Goal: Transaction & Acquisition: Purchase product/service

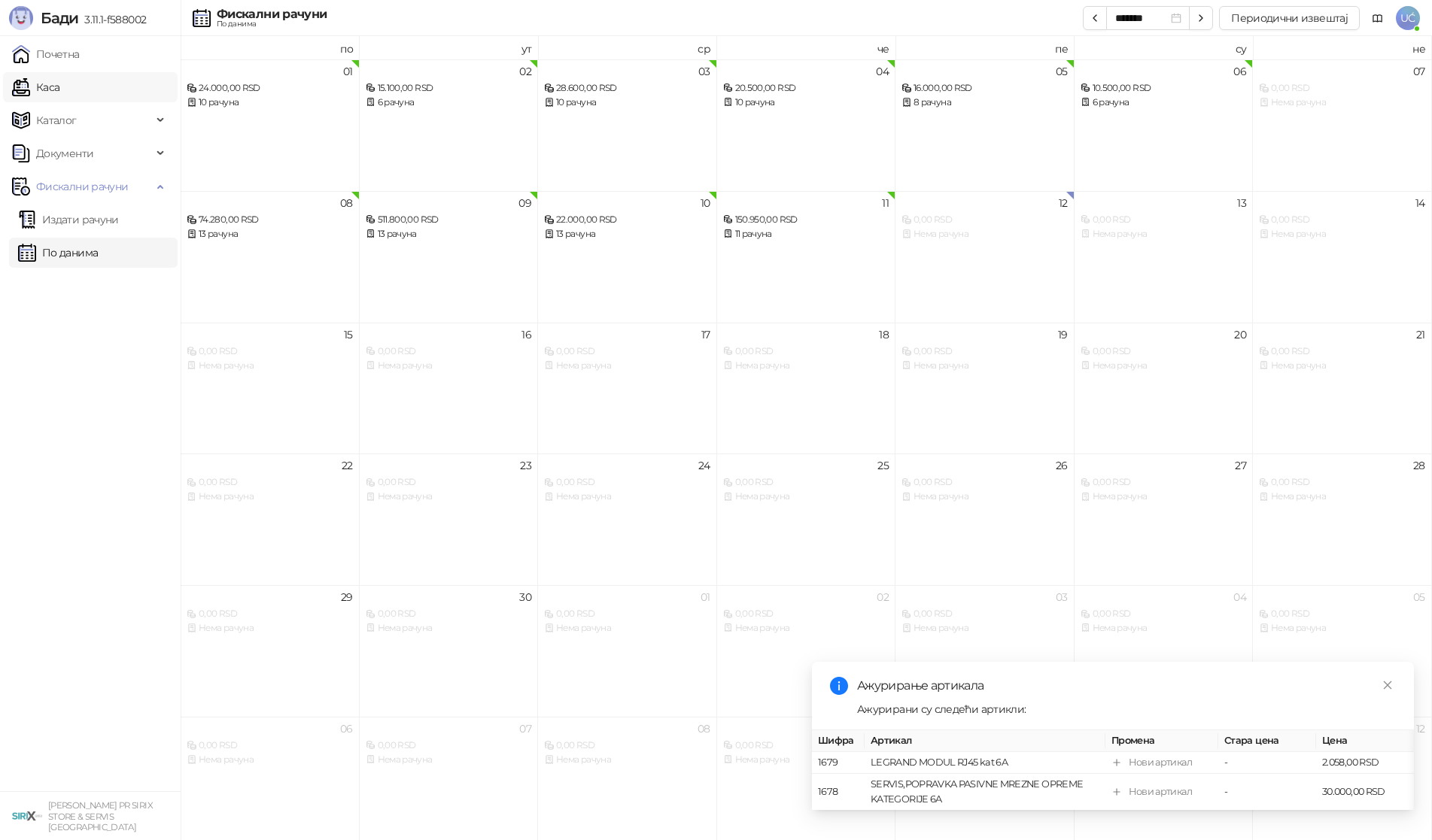
click at [59, 89] on link "Каса" at bounding box center [35, 87] width 47 height 30
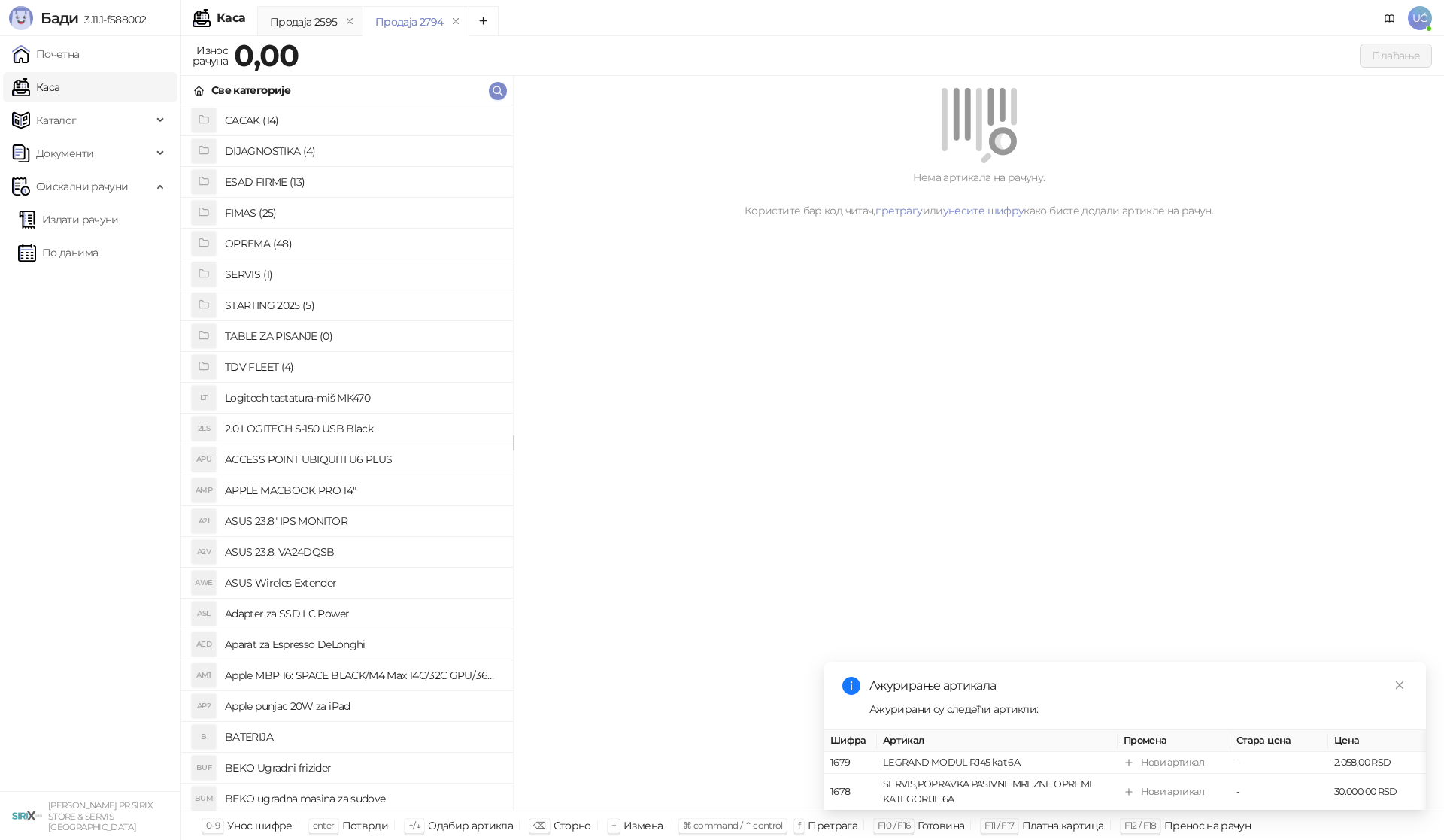
click at [255, 236] on h4 "OPREMA (48)" at bounding box center [363, 243] width 276 height 24
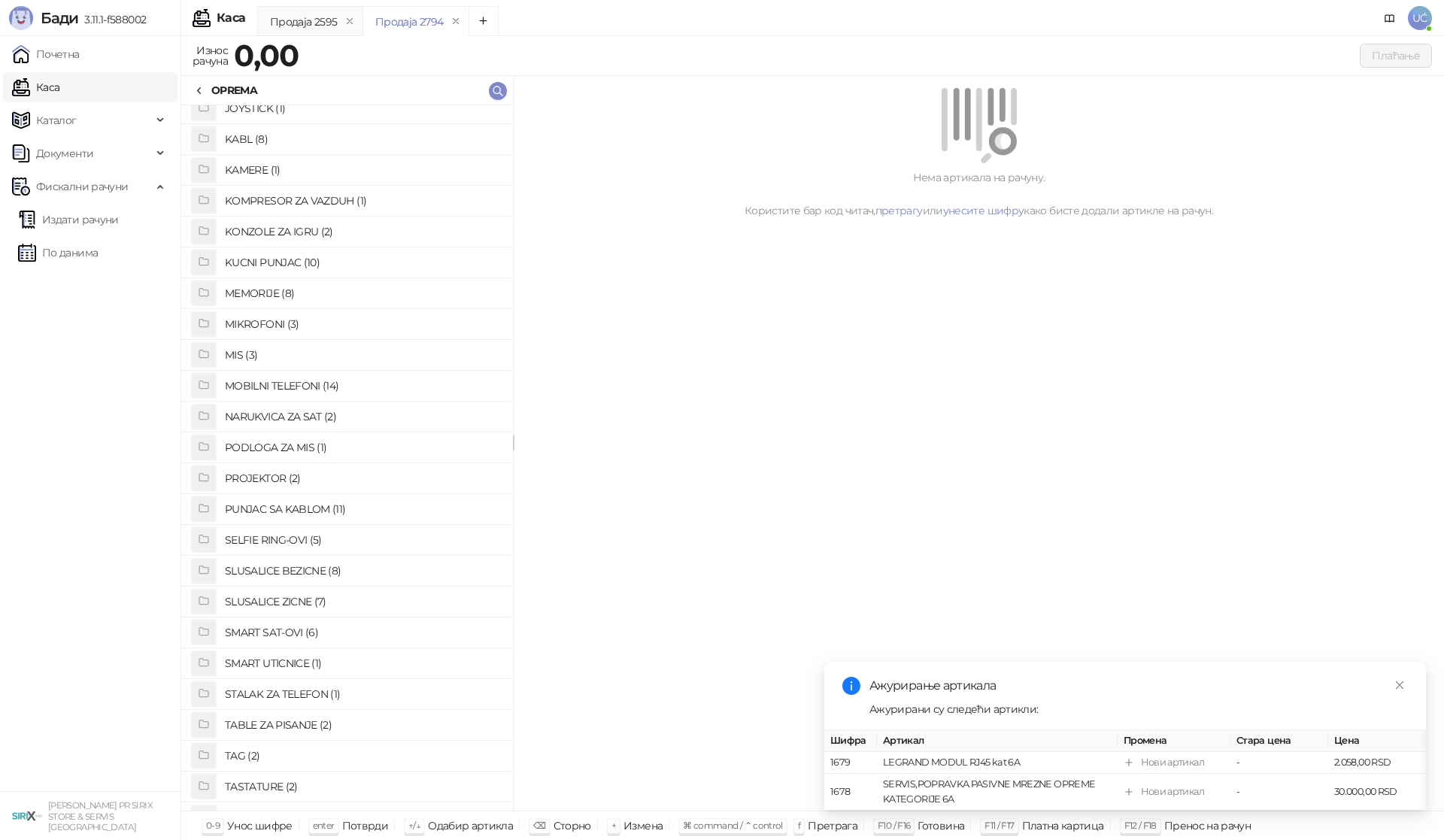
scroll to position [451, 0]
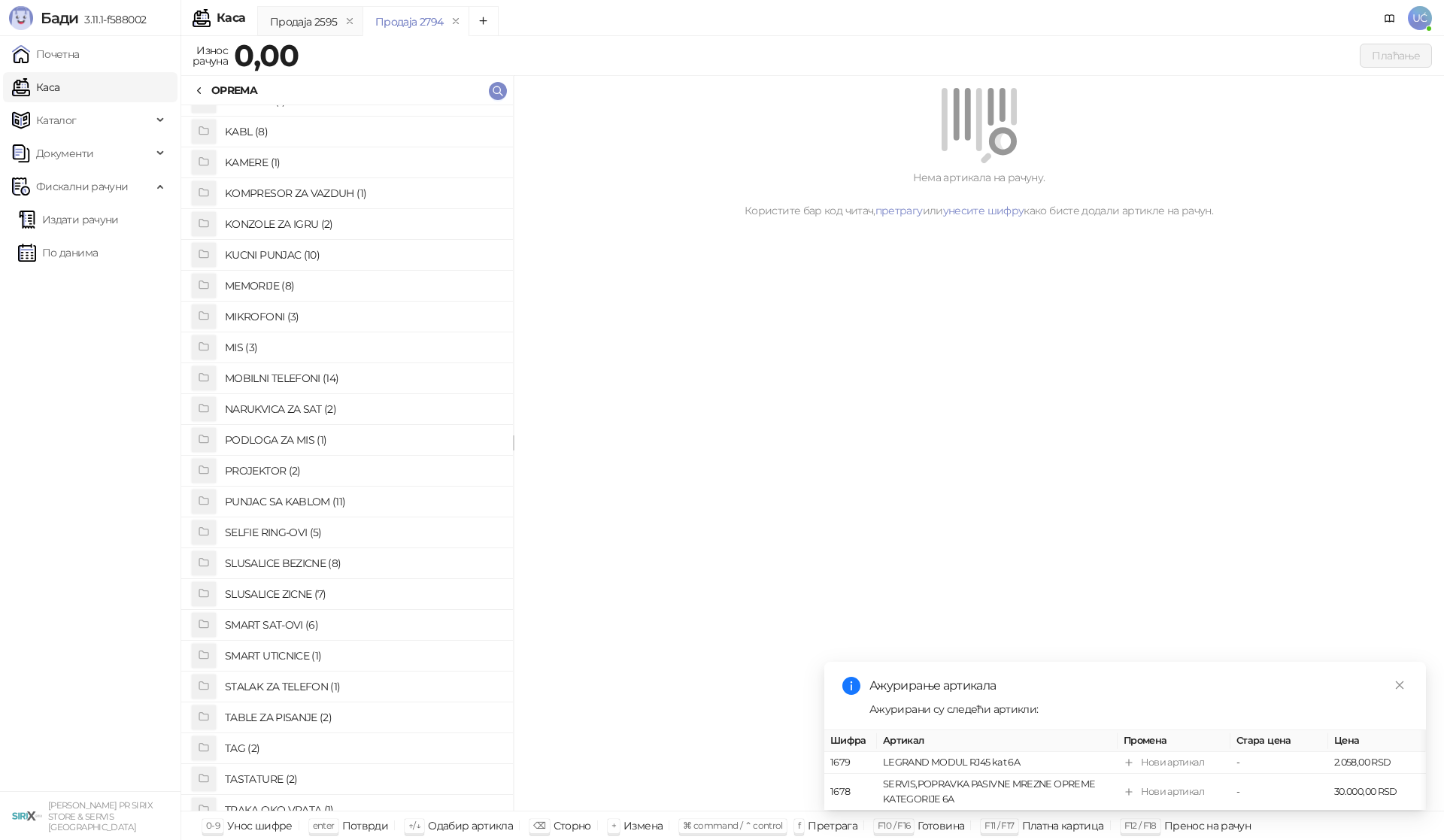
click at [279, 500] on h4 "PUNJAC SA KABLOM (11)" at bounding box center [363, 501] width 276 height 24
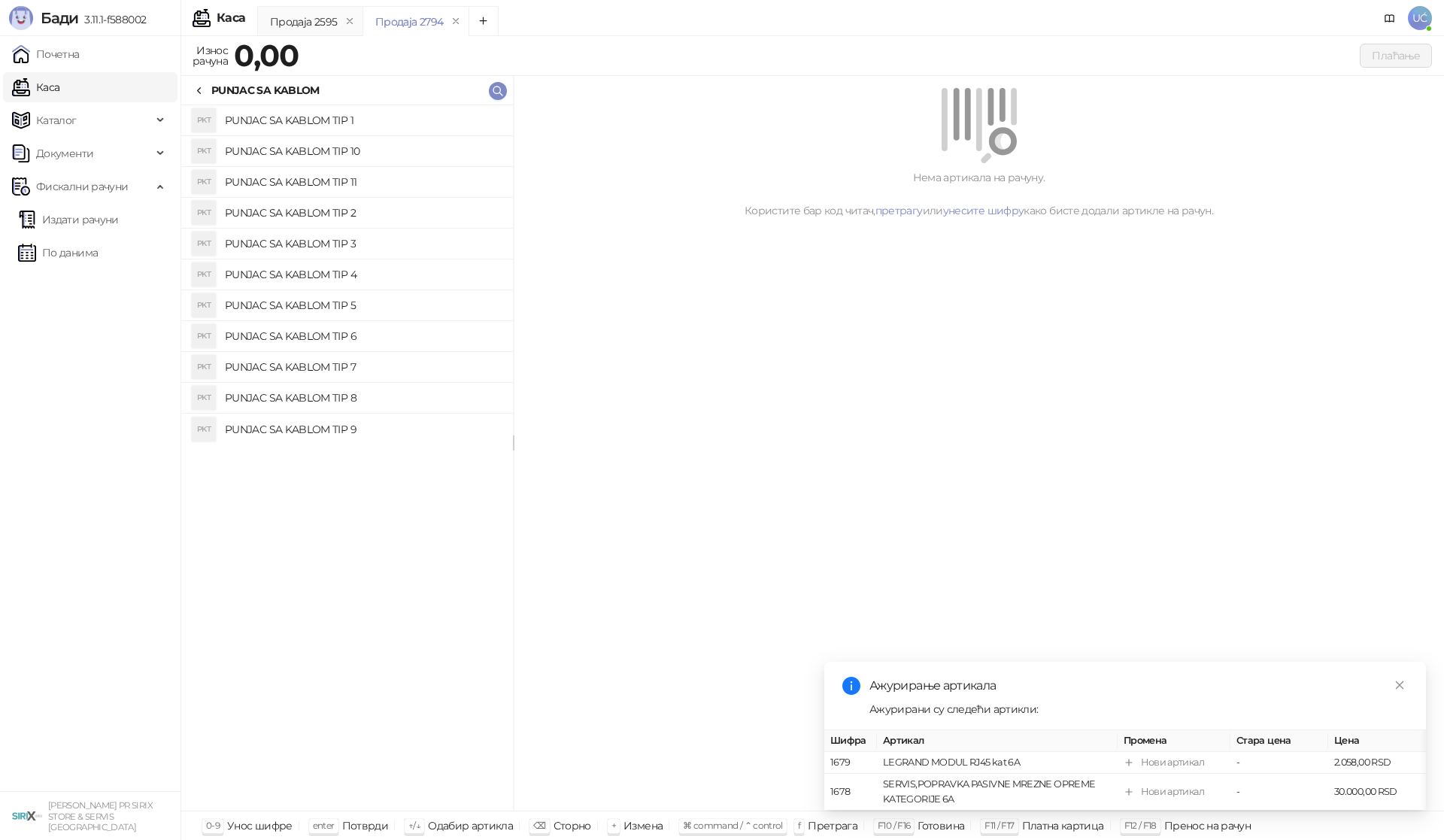
click at [304, 215] on h4 "PUNJAC SA KABLOM TIP 2" at bounding box center [363, 213] width 276 height 24
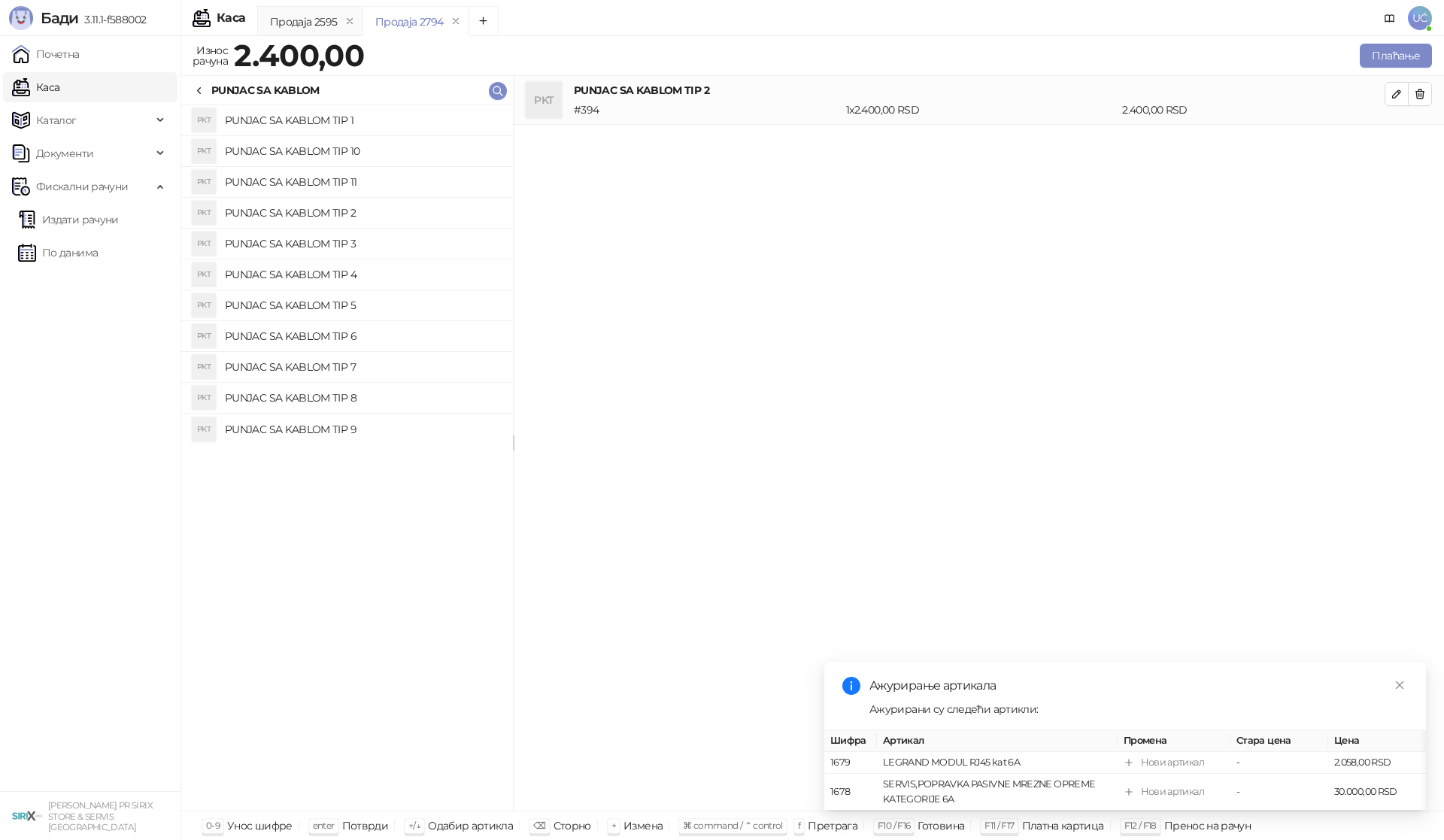
click at [328, 237] on h4 "PUNJAC SA KABLOM TIP 3" at bounding box center [363, 243] width 276 height 24
click at [329, 254] on h4 "PUNJAC SA KABLOM TIP 3" at bounding box center [363, 243] width 276 height 24
click at [328, 271] on h4 "PUNJAC SA KABLOM TIP 4" at bounding box center [363, 274] width 276 height 24
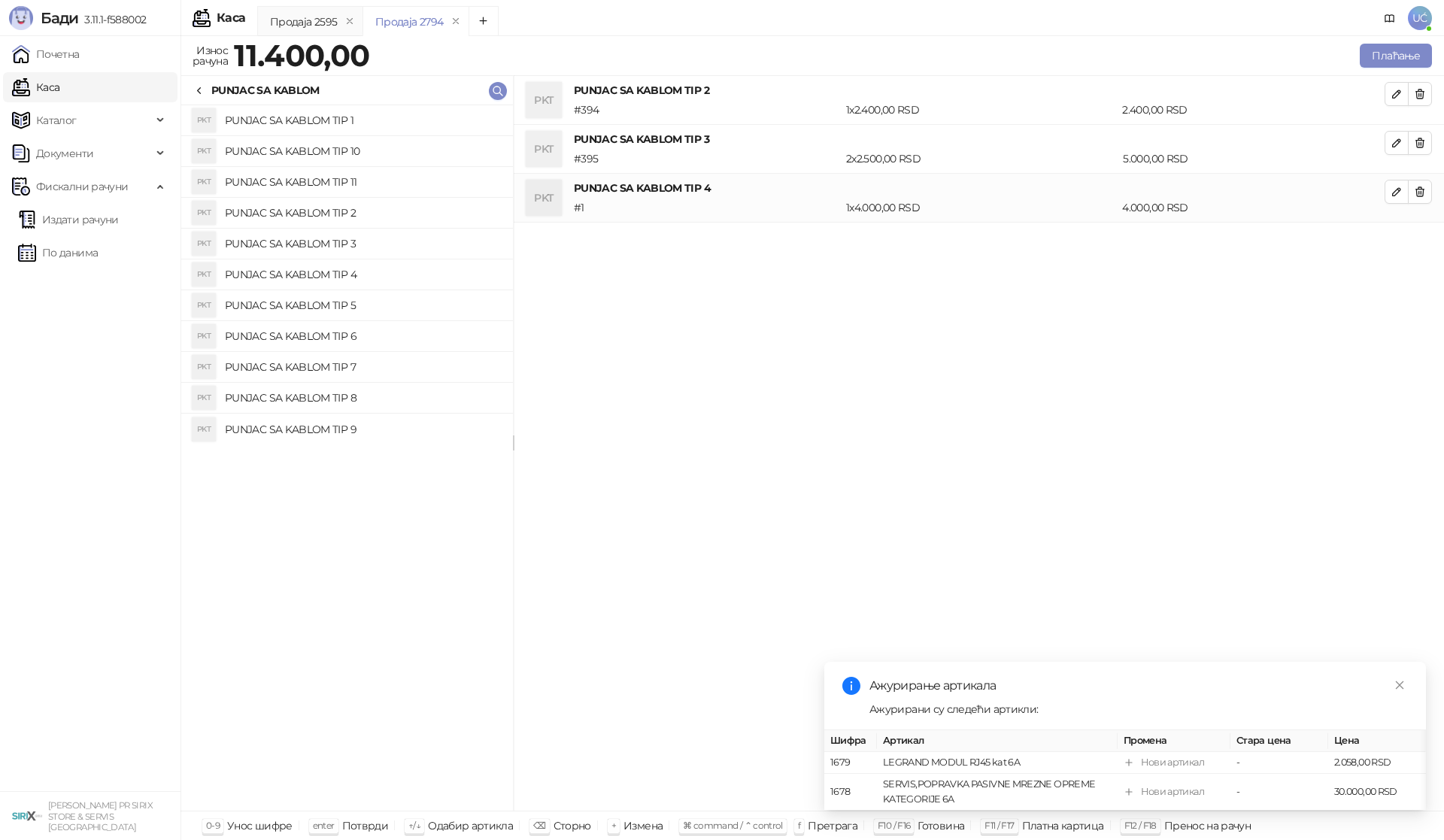
click at [328, 304] on h4 "PUNJAC SA KABLOM TIP 5" at bounding box center [363, 305] width 276 height 24
click at [324, 333] on h4 "PUNJAC SA KABLOM TIP 6" at bounding box center [363, 336] width 276 height 24
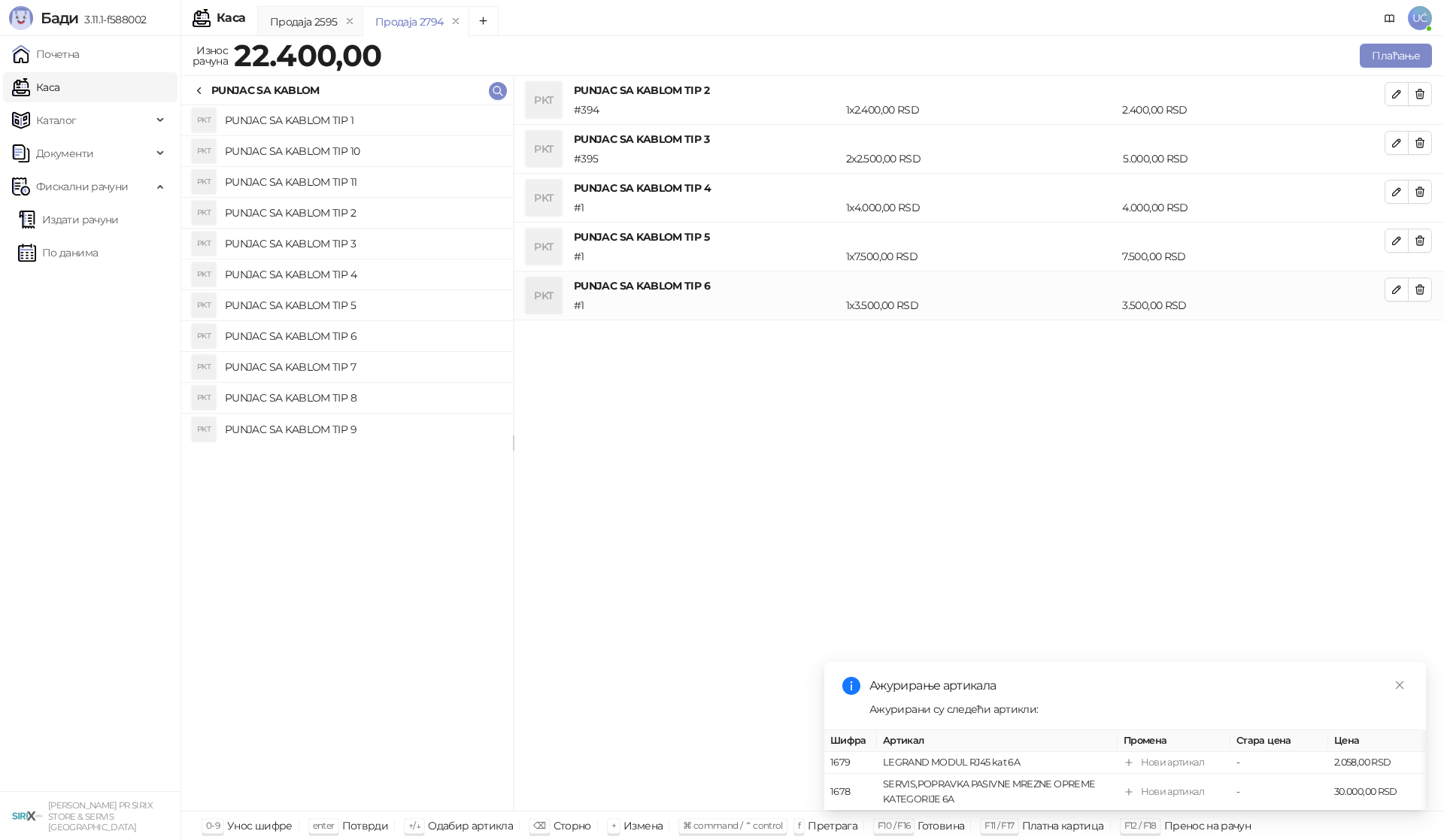
click at [331, 373] on h4 "PUNJAC SA KABLOM TIP 7" at bounding box center [363, 367] width 276 height 24
click at [331, 390] on h4 "PUNJAC SA KABLOM TIP 8" at bounding box center [363, 398] width 276 height 24
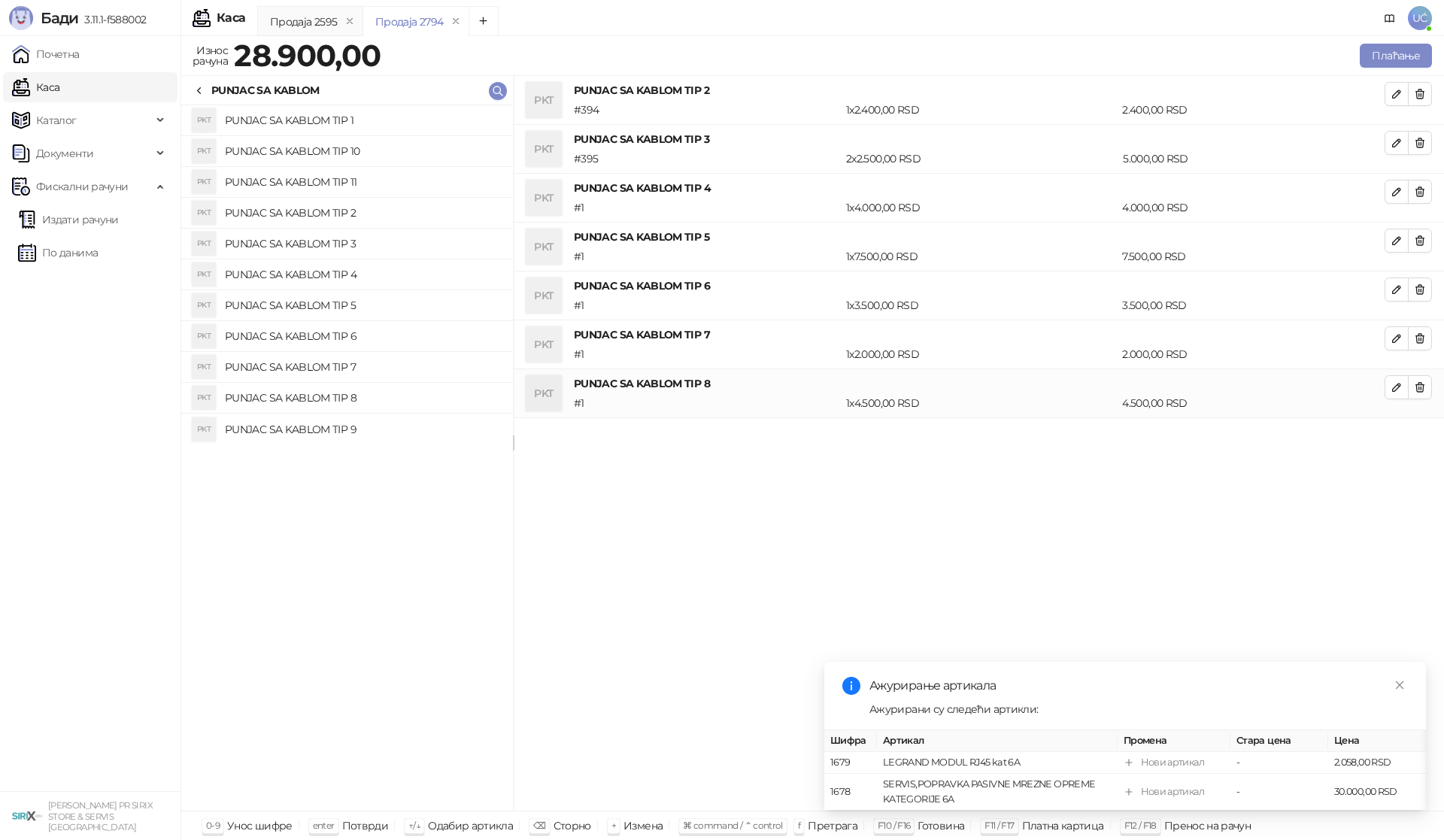
click at [330, 422] on h4 "PUNJAC SA KABLOM TIP 9" at bounding box center [363, 429] width 276 height 24
click at [1422, 98] on icon "button" at bounding box center [1420, 94] width 12 height 12
click at [1422, 137] on icon "button" at bounding box center [1420, 143] width 12 height 12
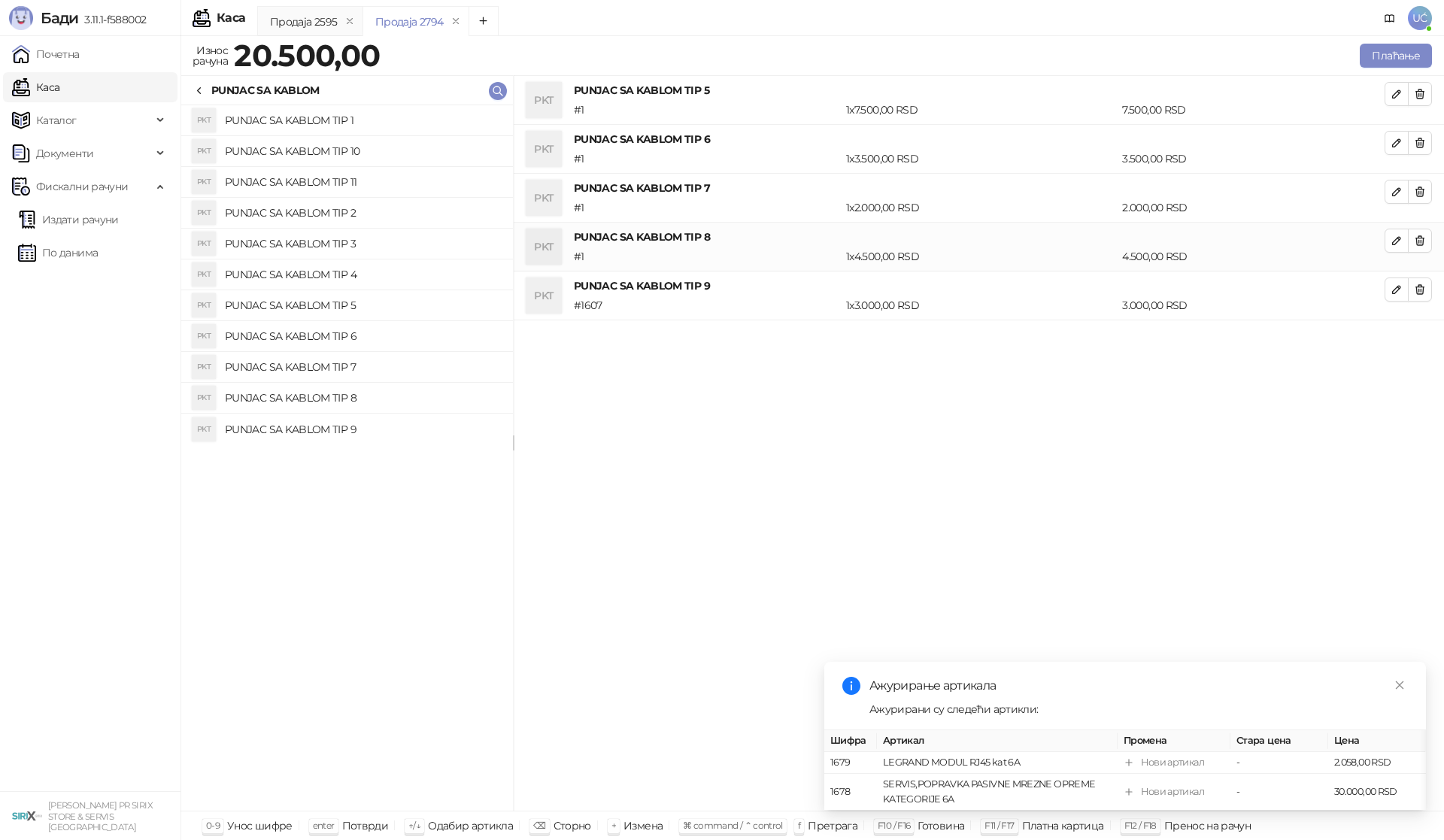
click at [1422, 98] on icon "button" at bounding box center [1420, 94] width 12 height 12
click at [1422, 137] on icon "button" at bounding box center [1420, 143] width 12 height 12
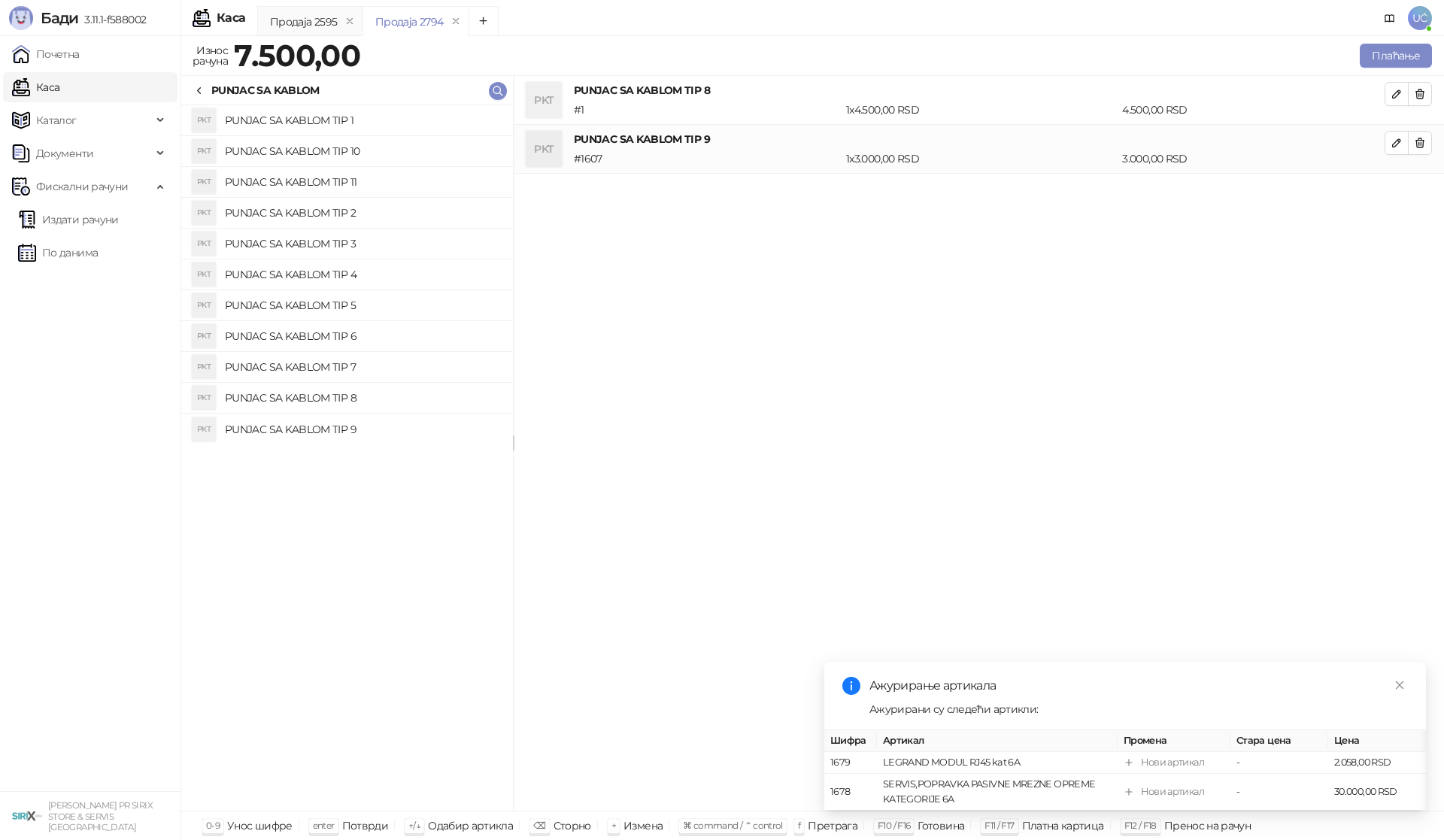
click at [1422, 98] on icon "button" at bounding box center [1420, 94] width 12 height 12
click at [1422, 137] on icon "button" at bounding box center [1420, 143] width 12 height 12
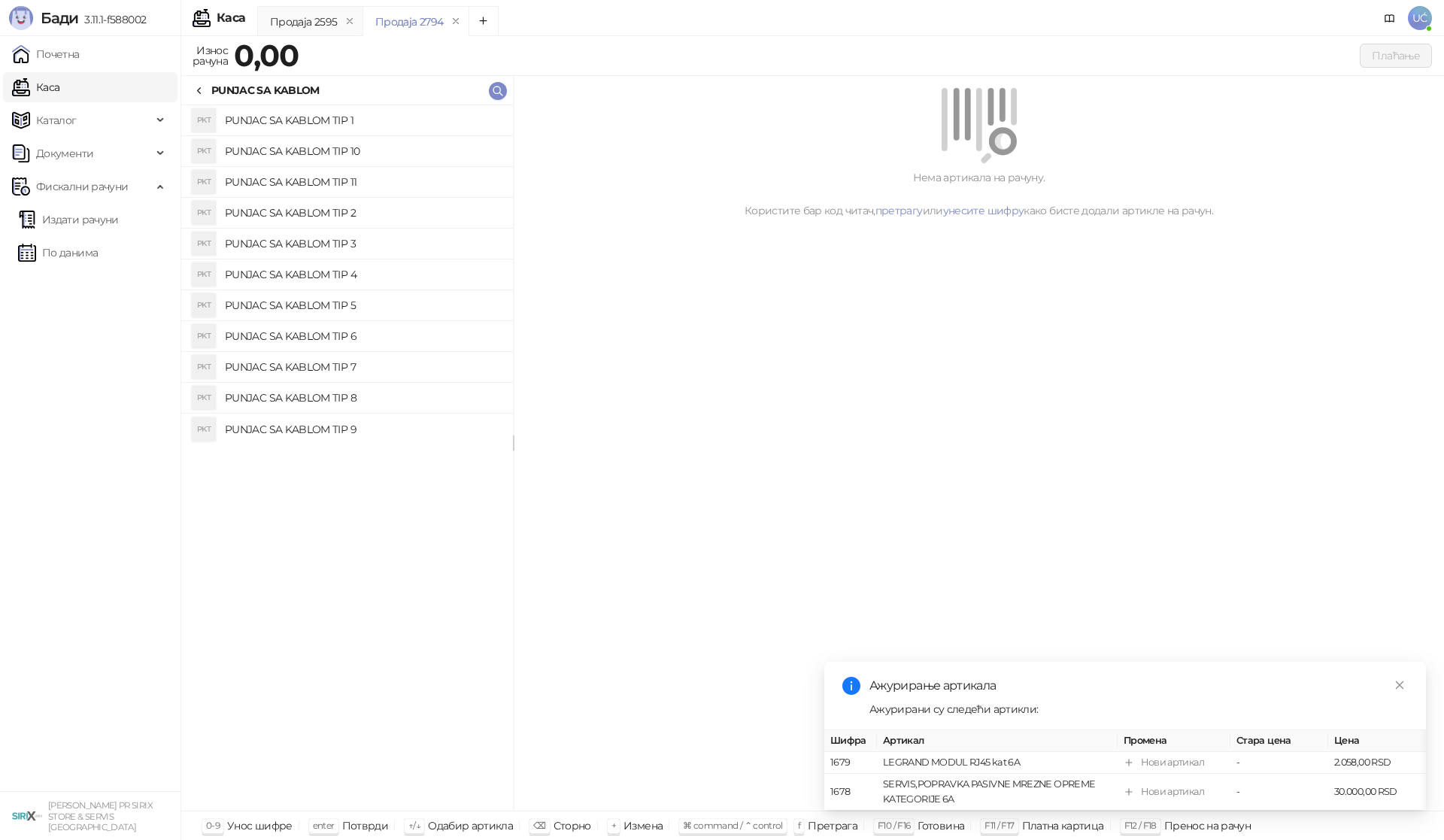
click at [309, 432] on h4 "PUNJAC SA KABLOM TIP 9" at bounding box center [363, 429] width 276 height 24
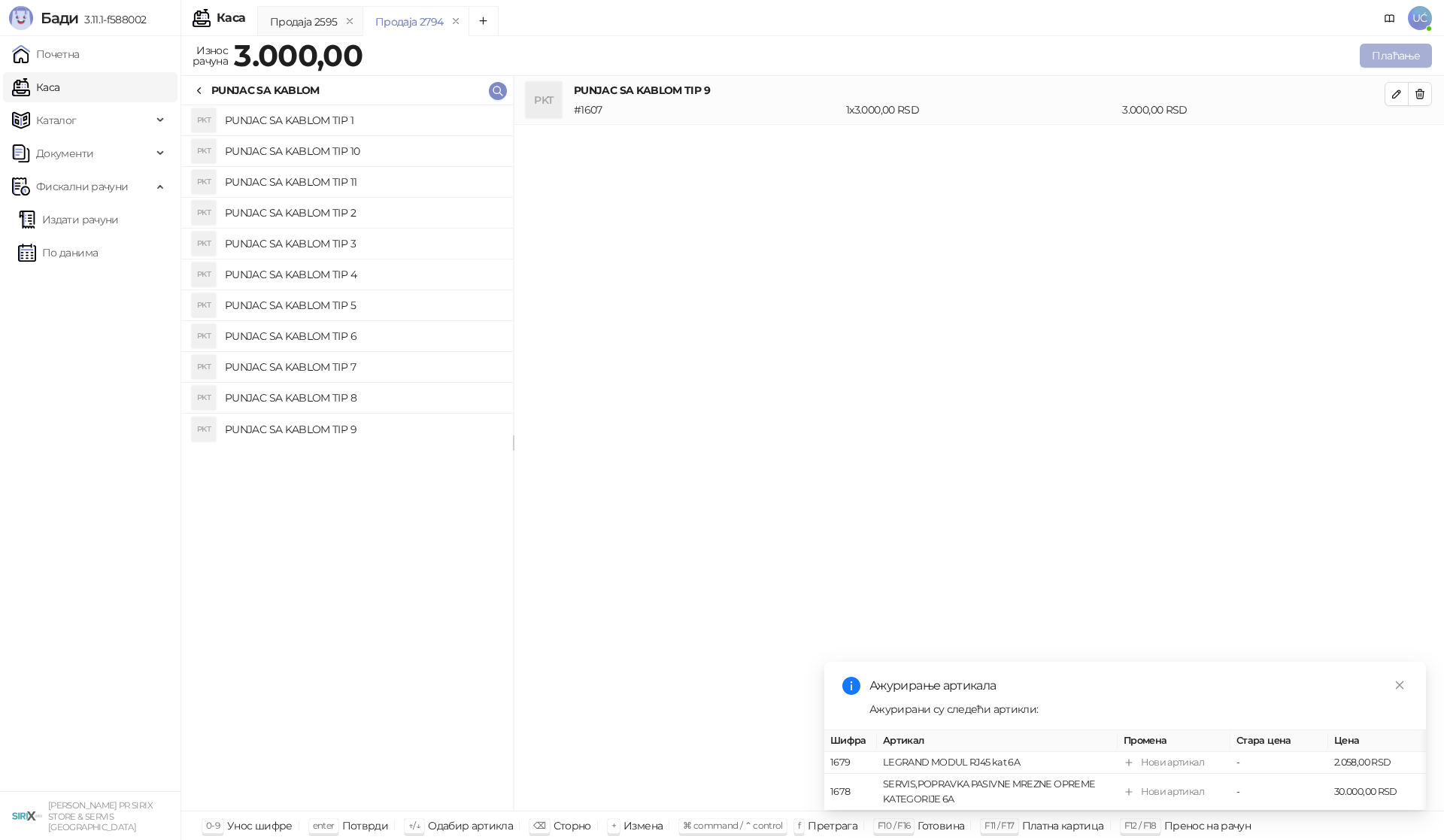
click at [1416, 54] on button "Плаћање" at bounding box center [1396, 56] width 72 height 24
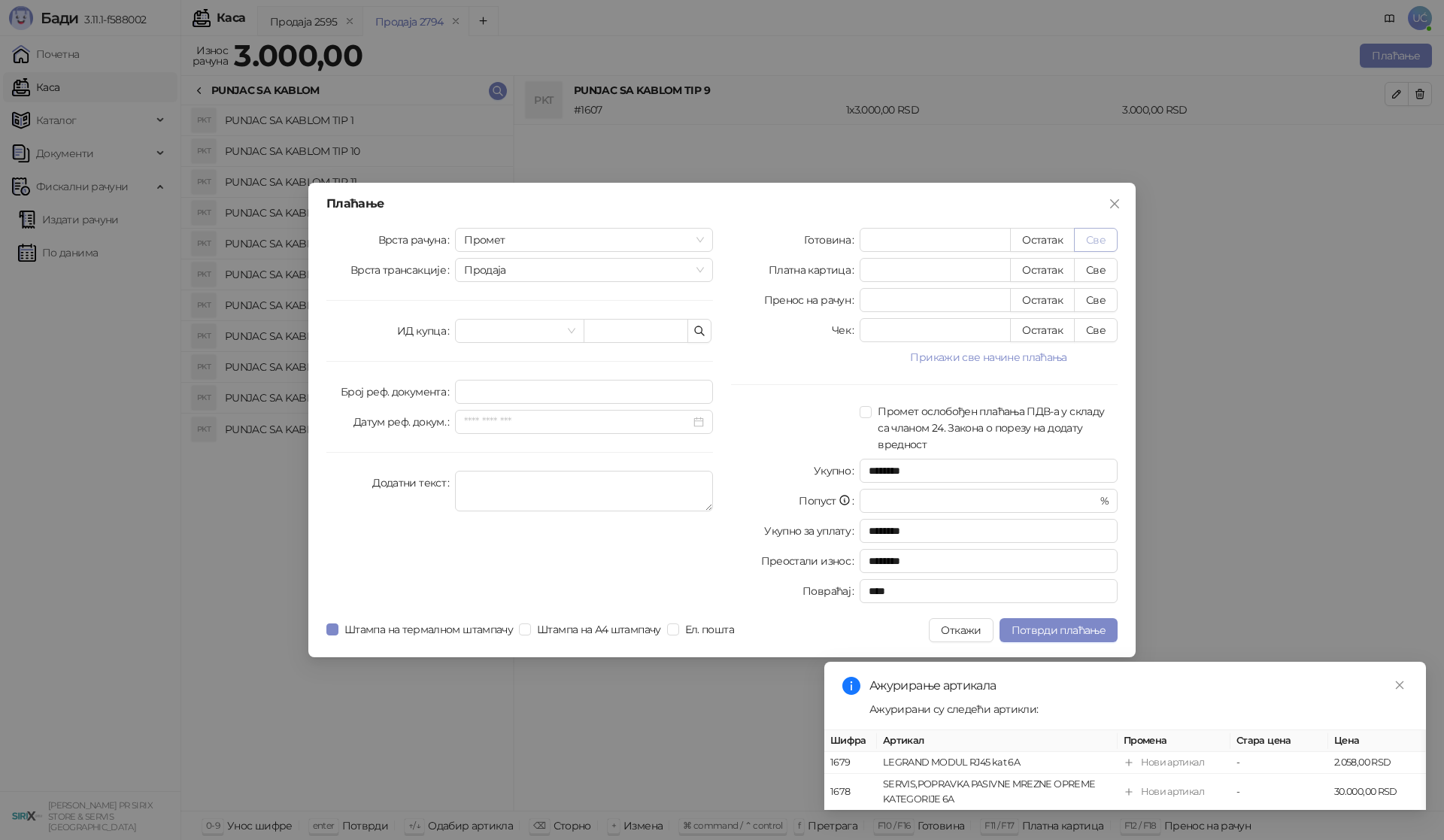
click at [1081, 240] on button "Све" at bounding box center [1096, 240] width 44 height 24
type input "****"
click at [1048, 632] on span "Потврди плаћање" at bounding box center [1059, 630] width 94 height 14
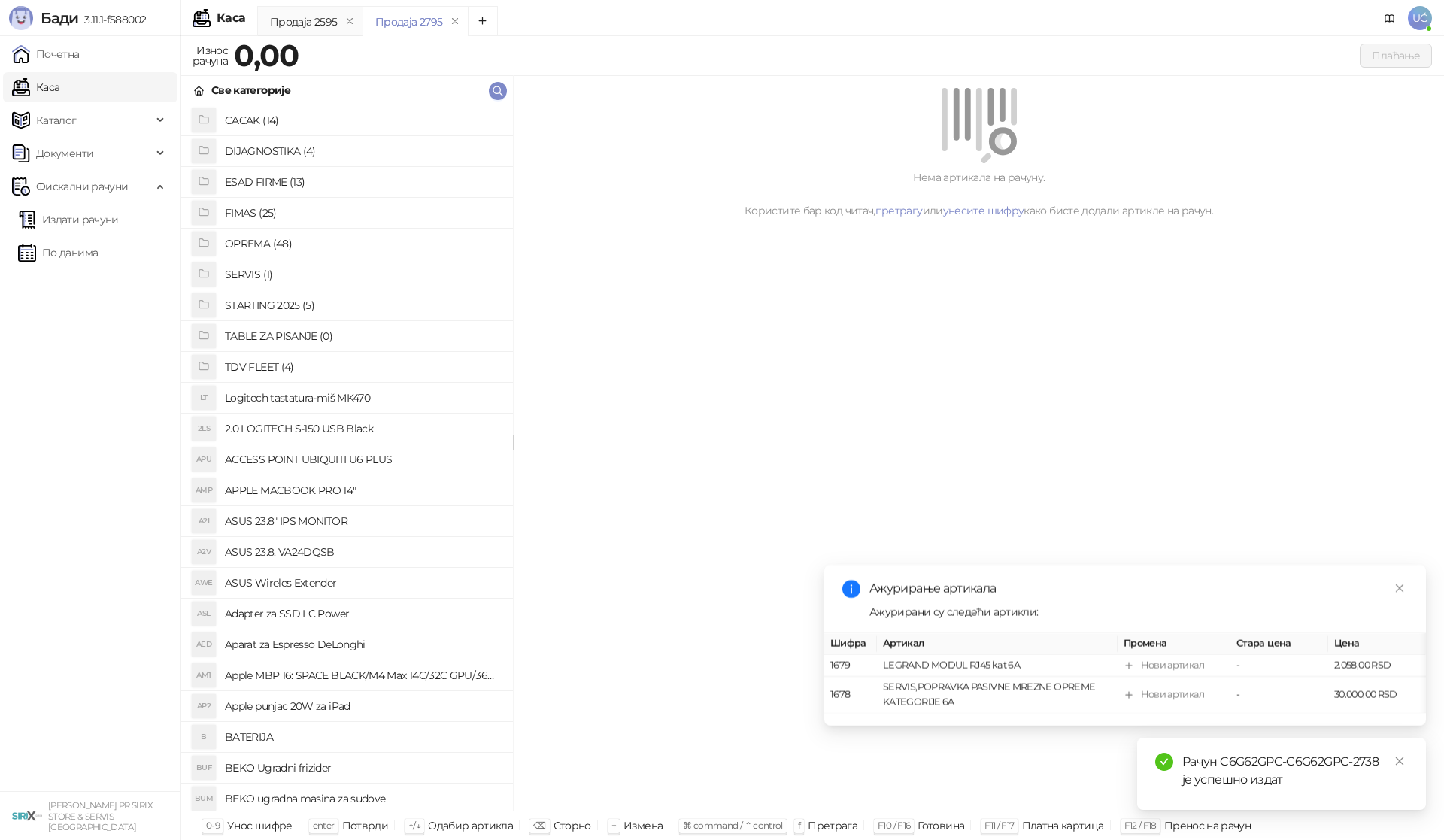
click at [1431, 597] on div "Нема артикала на рачуну. Користите бар код читач, претрагу или унесите шифру ка…" at bounding box center [978, 444] width 930 height 735
drag, startPoint x: 1403, startPoint y: 588, endPoint x: 1395, endPoint y: 621, distance: 34.0
click at [1401, 601] on div "Ажурирање артикала Ажурирани су следећи артикли: Шифра Артикал Промена Стара це…" at bounding box center [1126, 639] width 602 height 148
click at [1393, 757] on link "Close" at bounding box center [1399, 760] width 16 height 16
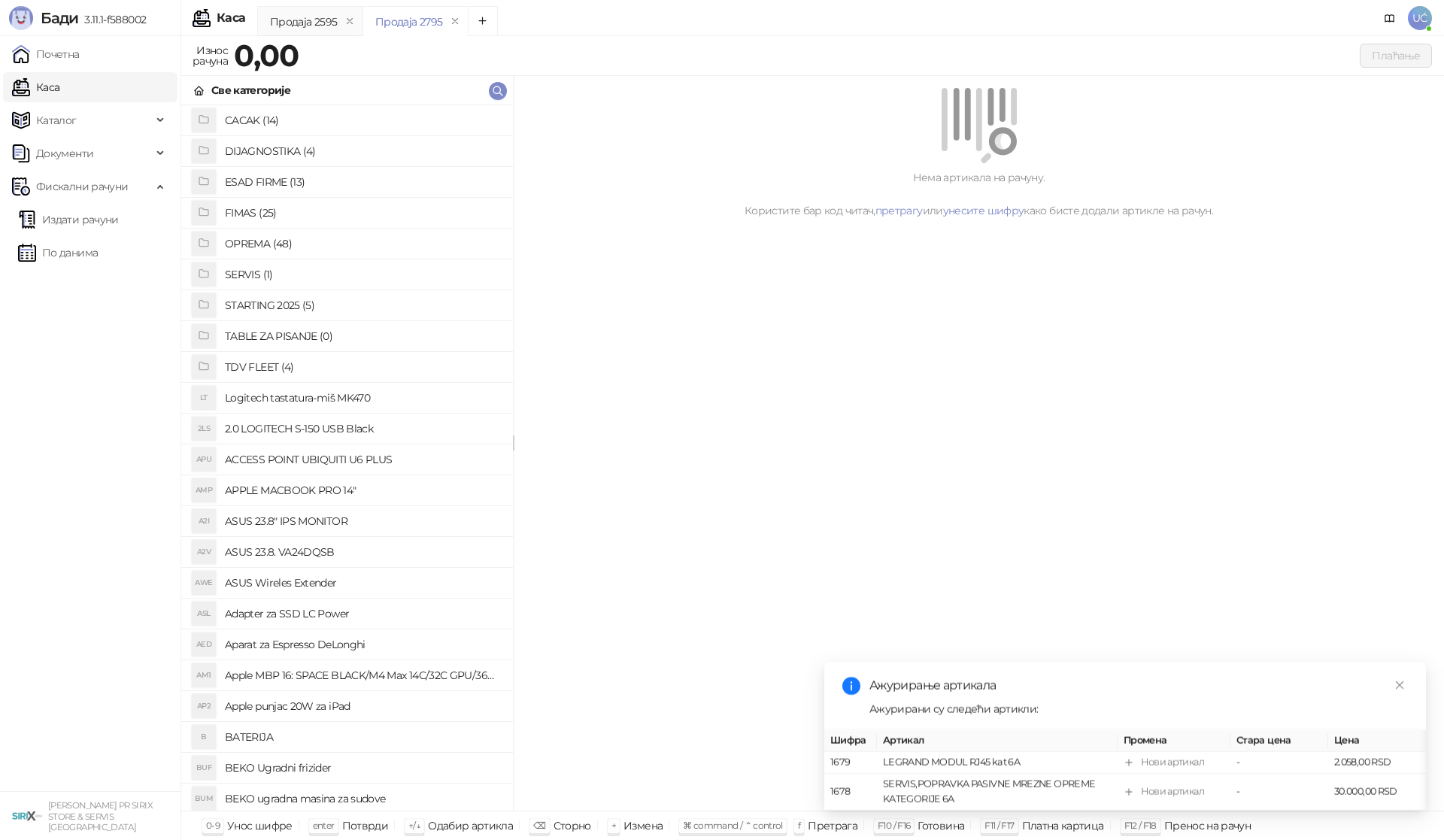
click at [1391, 677] on div "Ажурирање артикала" at bounding box center [1139, 686] width 538 height 18
click at [1397, 680] on icon "close" at bounding box center [1400, 685] width 10 height 10
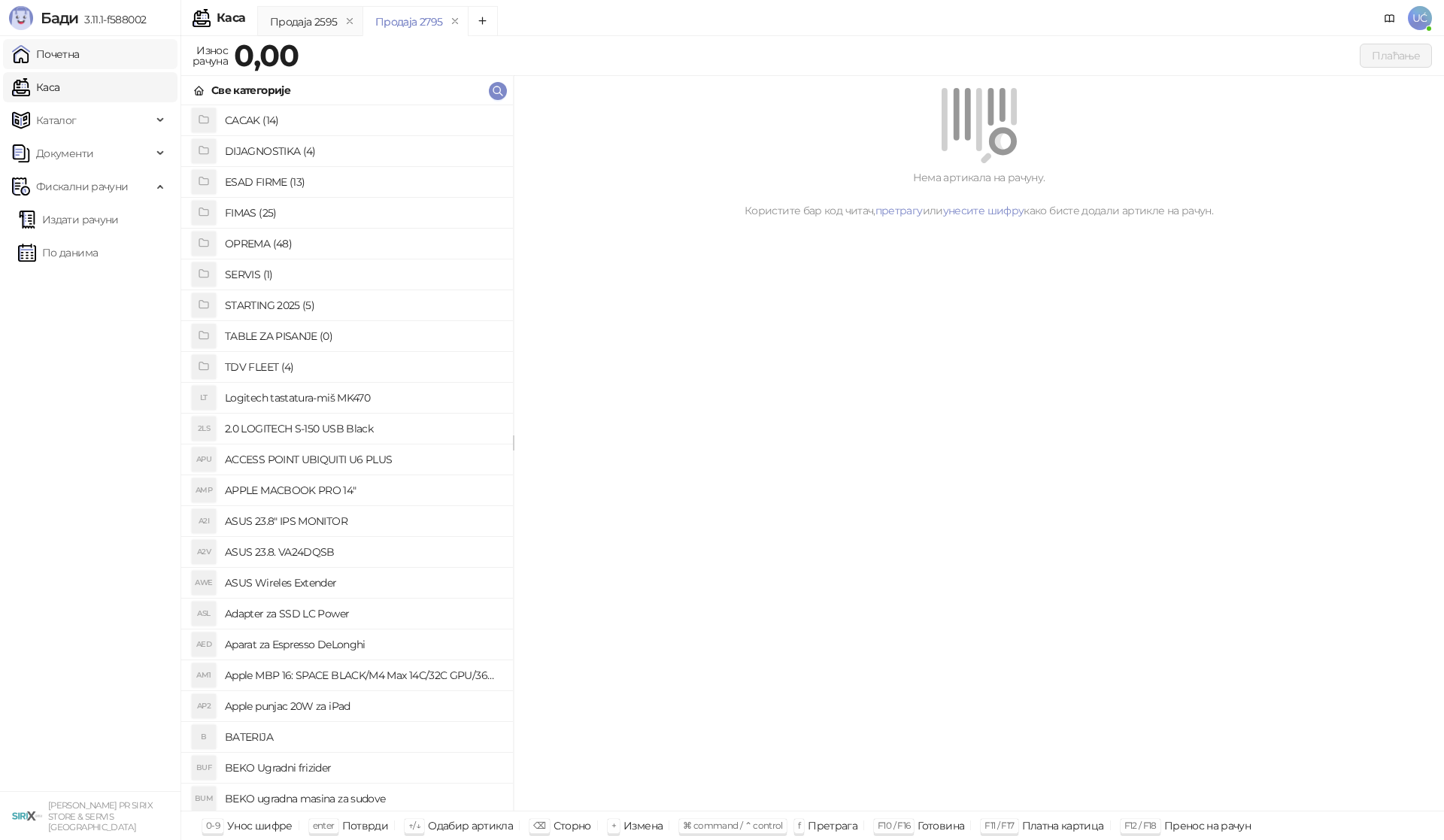
click at [80, 67] on link "Почетна" at bounding box center [45, 54] width 68 height 30
